Goal: Entertainment & Leisure: Consume media (video, audio)

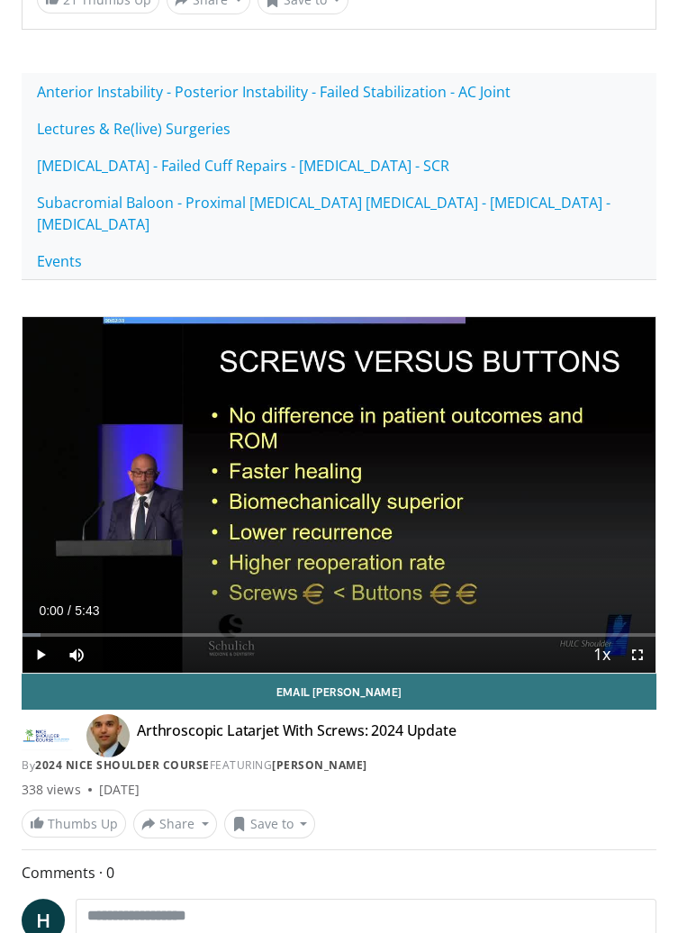
scroll to position [302, 0]
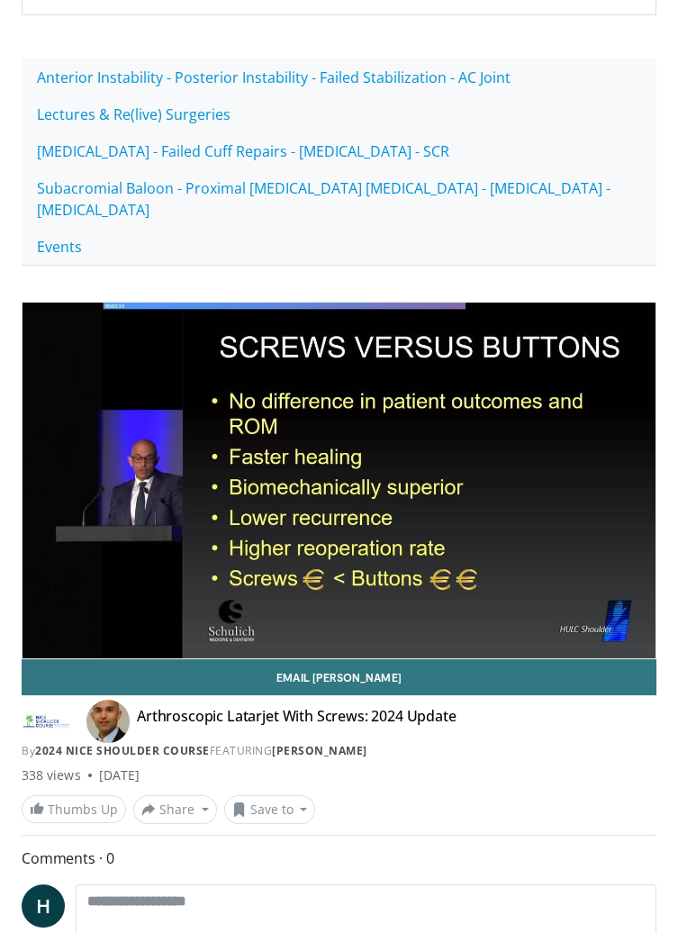
click at [87, 376] on div "10 seconds Tap to unmute" at bounding box center [339, 481] width 633 height 356
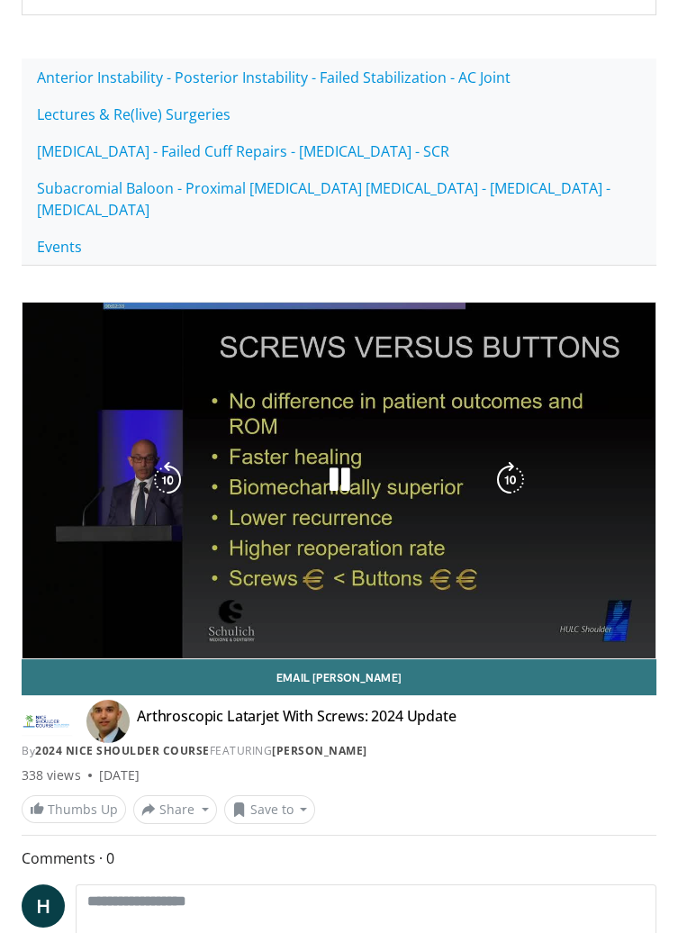
click at [84, 376] on div "10 seconds Tap to unmute" at bounding box center [339, 481] width 633 height 356
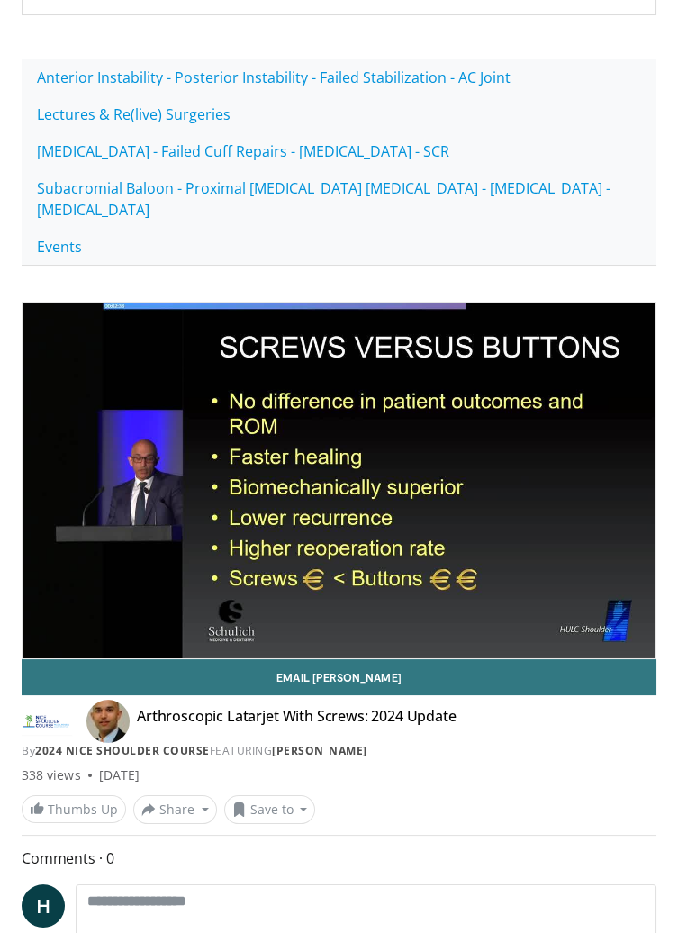
click at [68, 380] on div "10 seconds Tap to unmute" at bounding box center [339, 481] width 633 height 356
click at [68, 382] on div "10 seconds Tap to unmute" at bounding box center [339, 481] width 633 height 356
click at [70, 386] on div "10 seconds Tap to unmute" at bounding box center [339, 481] width 633 height 356
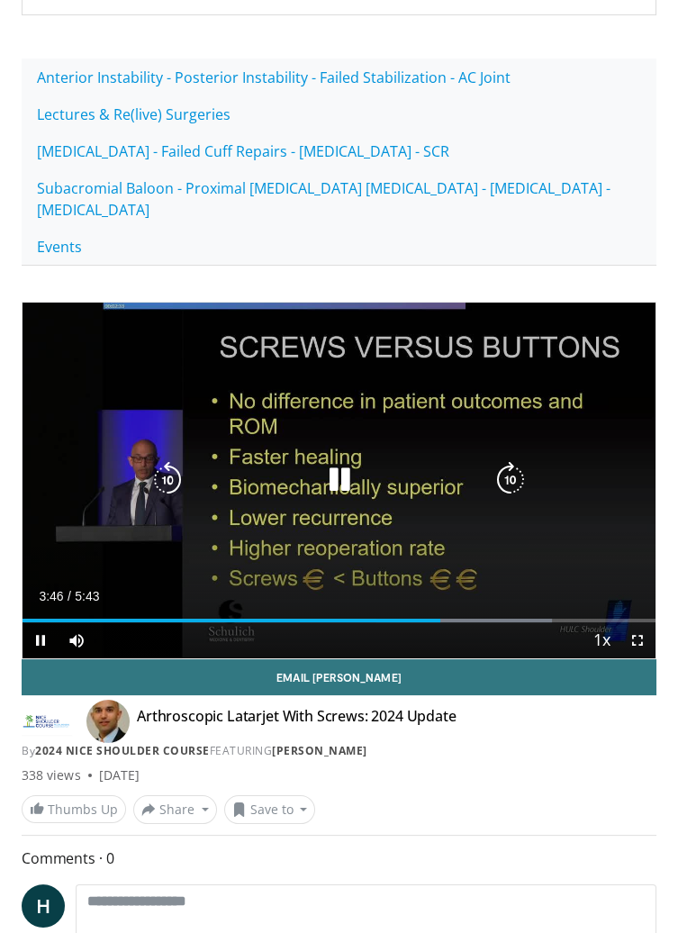
click at [150, 462] on icon "Video Player" at bounding box center [168, 480] width 36 height 36
click at [172, 462] on icon "Video Player" at bounding box center [168, 480] width 36 height 36
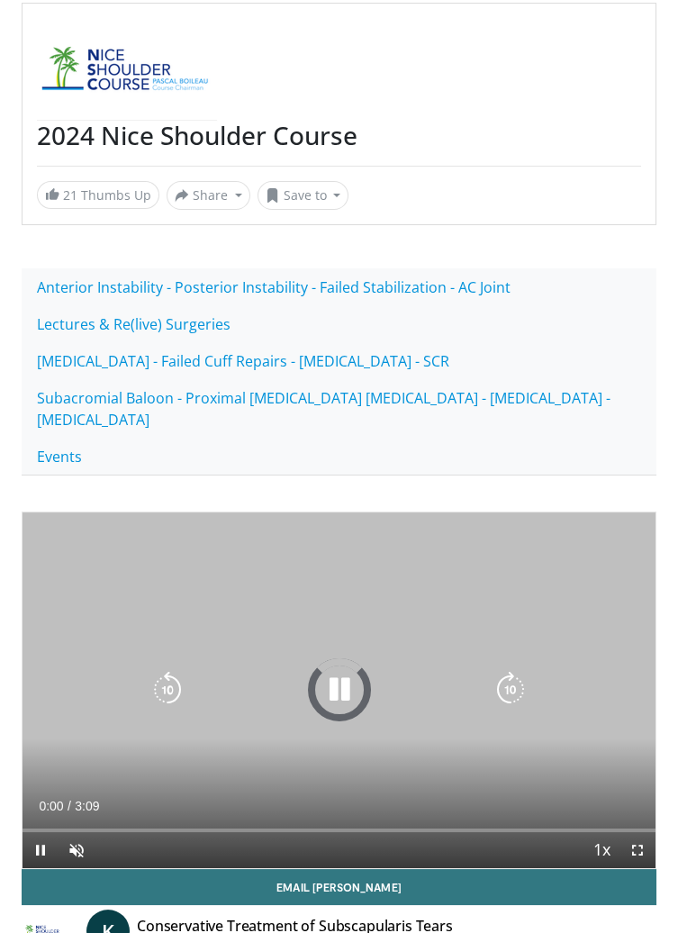
scroll to position [94, 0]
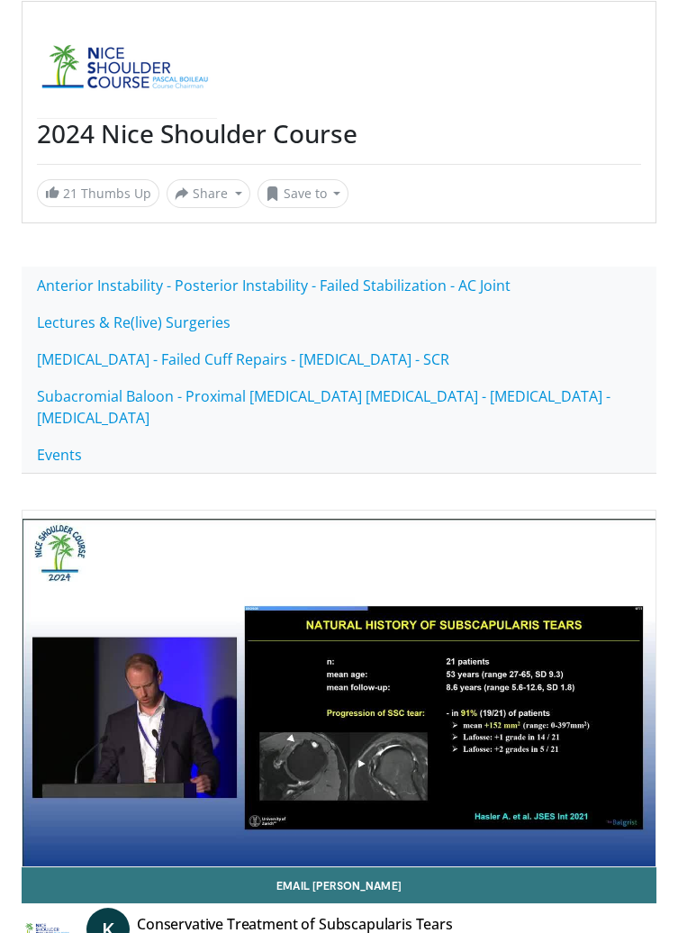
click at [242, 636] on div "10 seconds Tap to unmute" at bounding box center [339, 689] width 633 height 356
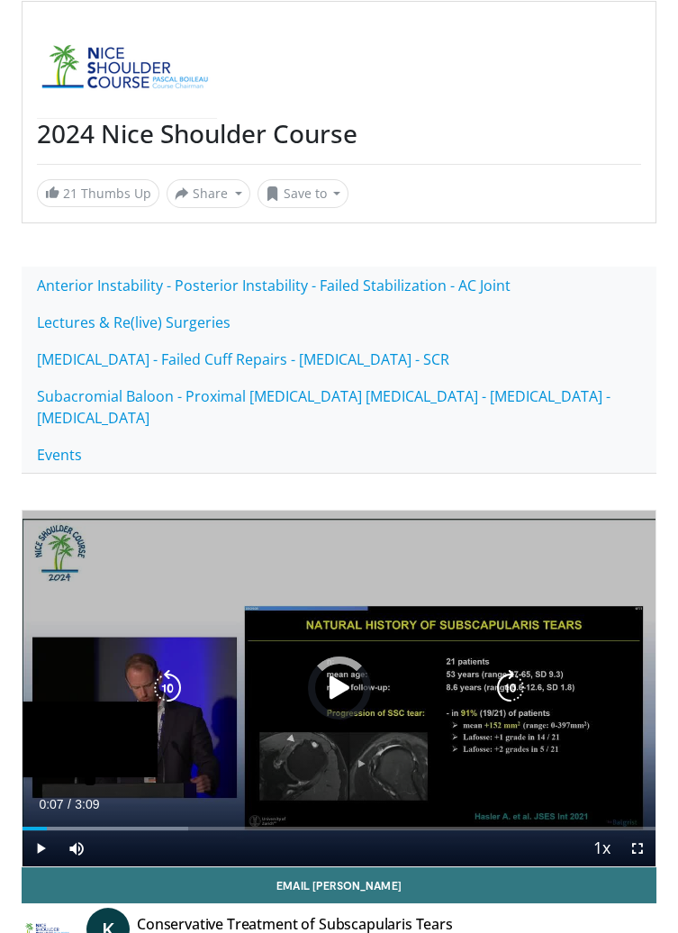
click at [56, 813] on div "Loaded : 26.11% 0:07" at bounding box center [339, 821] width 633 height 17
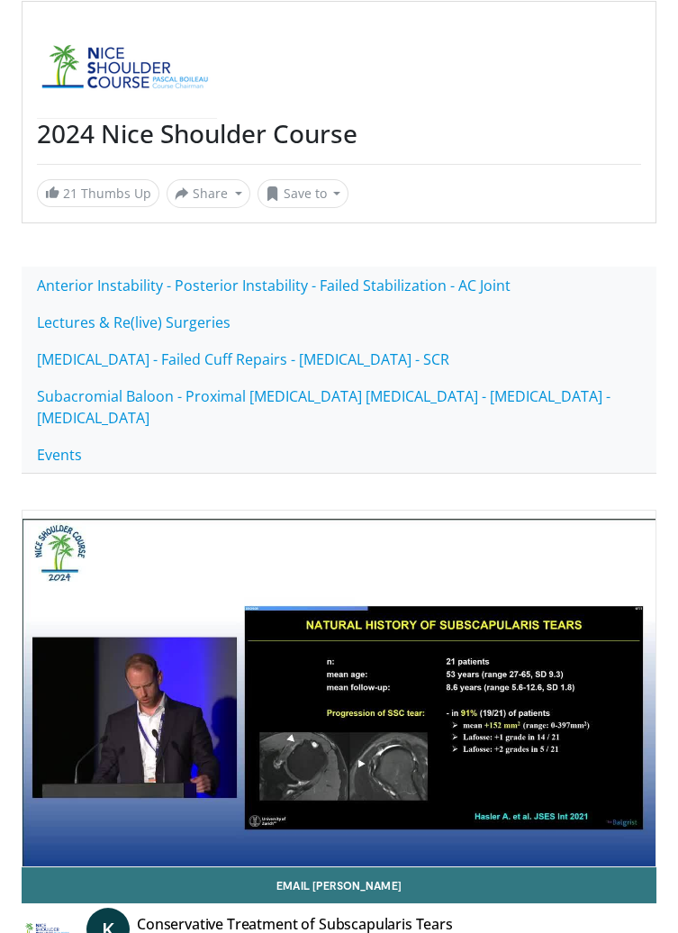
click at [168, 670] on icon "Video Player" at bounding box center [168, 688] width 36 height 36
click at [122, 633] on div "10 seconds Tap to unmute" at bounding box center [339, 689] width 633 height 356
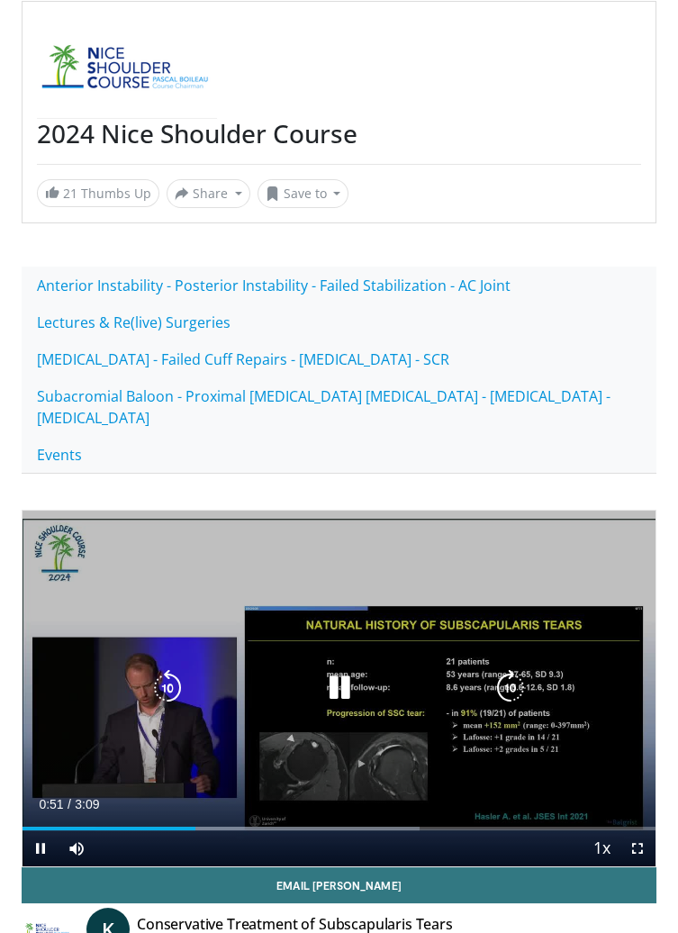
click at [171, 670] on icon "Video Player" at bounding box center [168, 688] width 36 height 36
click at [156, 670] on icon "Video Player" at bounding box center [168, 688] width 36 height 36
click at [165, 670] on icon "Video Player" at bounding box center [168, 688] width 36 height 36
click at [164, 670] on icon "Video Player" at bounding box center [168, 688] width 36 height 36
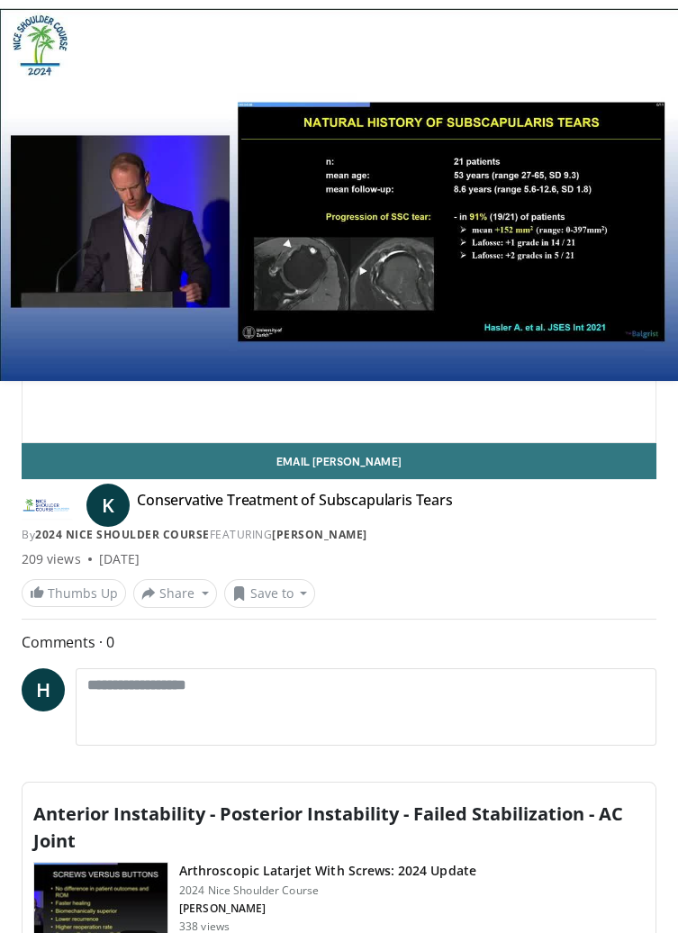
scroll to position [540, 0]
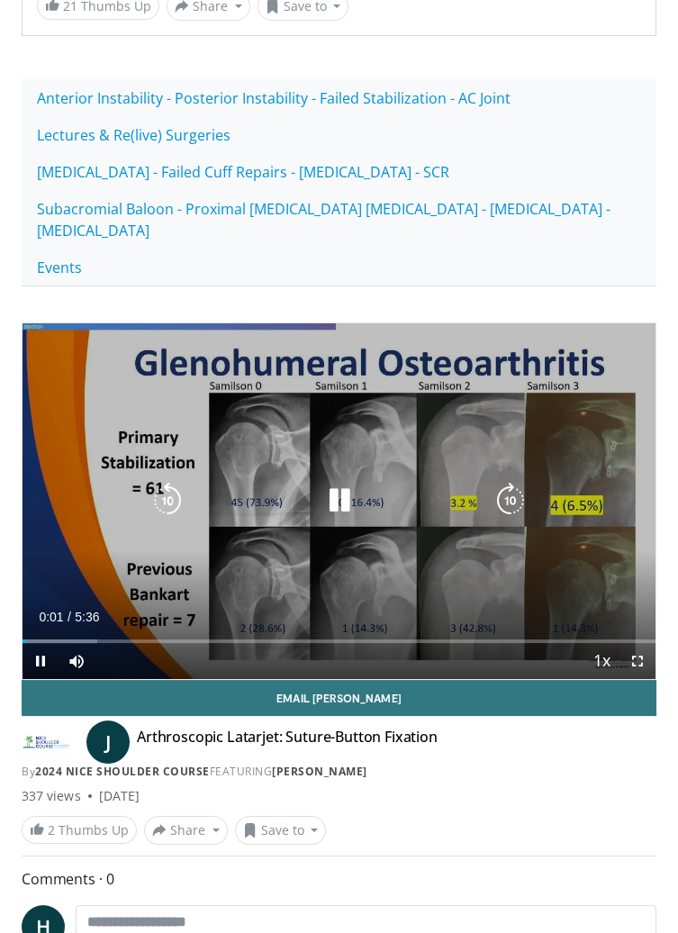
scroll to position [283, 0]
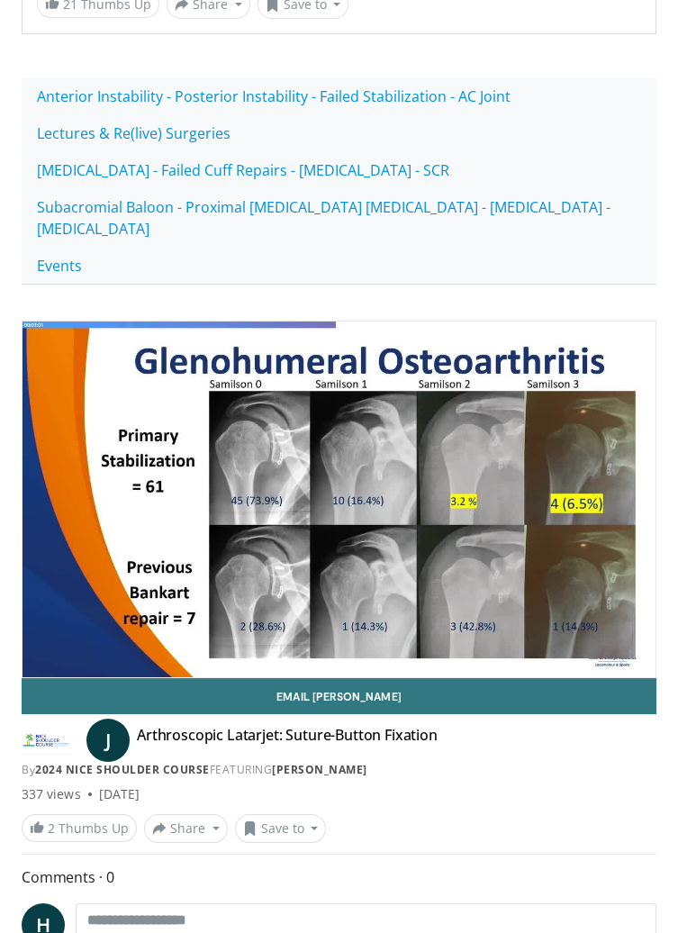
click at [189, 449] on div "10 seconds Tap to unmute" at bounding box center [339, 500] width 633 height 356
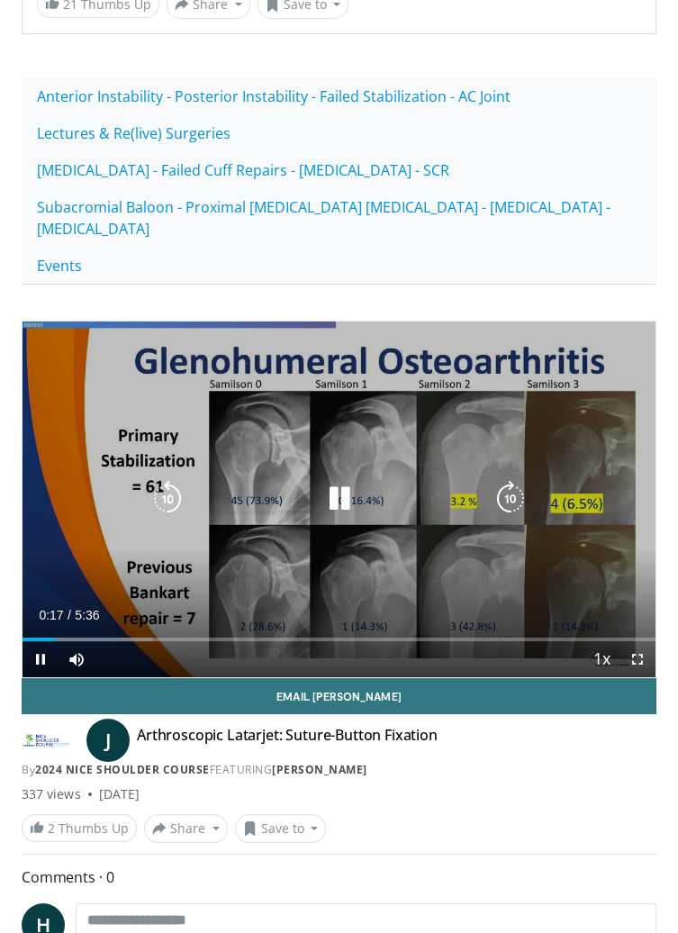
click at [334, 481] on icon "Video Player" at bounding box center [339, 499] width 36 height 36
